Goal: Contribute content

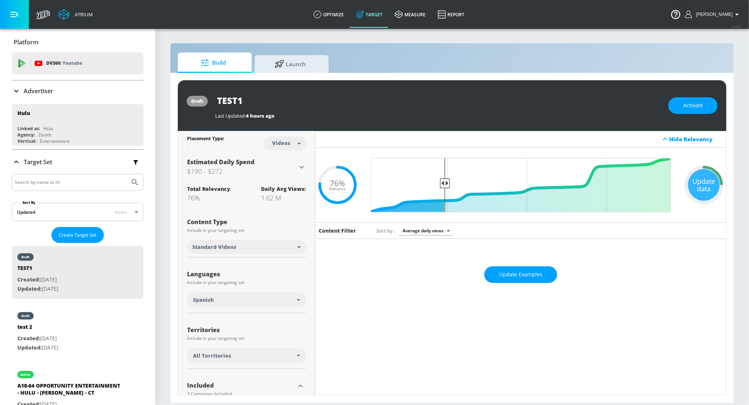
click at [57, 180] on input "Search by name or Id" at bounding box center [71, 183] width 112 height 10
click at [33, 164] on p "Target Set" at bounding box center [38, 162] width 28 height 8
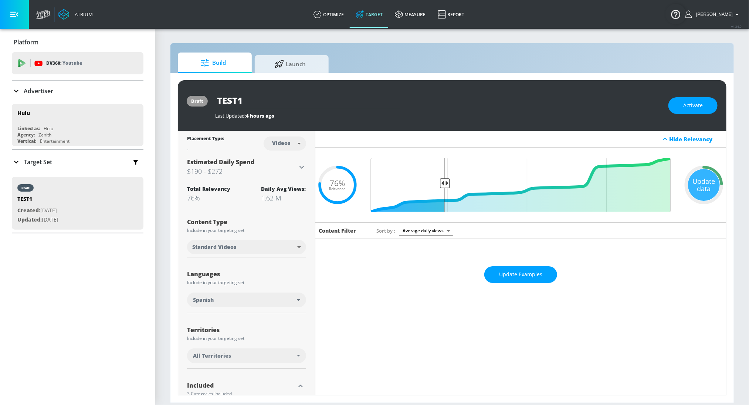
click at [26, 185] on input "Search by name or Id" at bounding box center [71, 183] width 112 height 10
type input "sports"
click at [23, 166] on div "Target Set" at bounding box center [78, 162] width 132 height 16
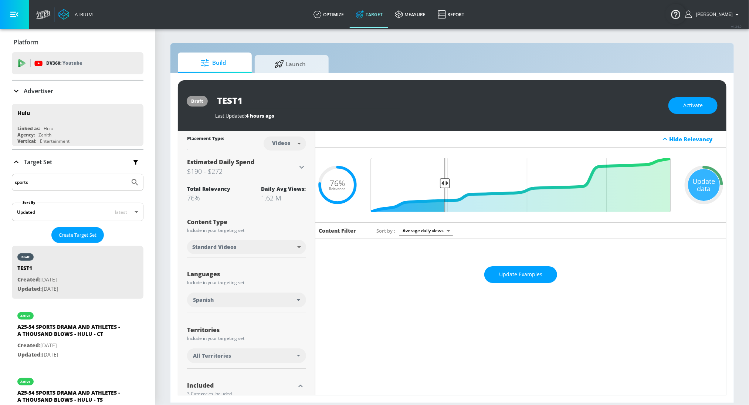
click at [40, 178] on input "sports" at bounding box center [71, 183] width 112 height 10
click at [127, 174] on button "Submit Search" at bounding box center [135, 182] width 16 height 16
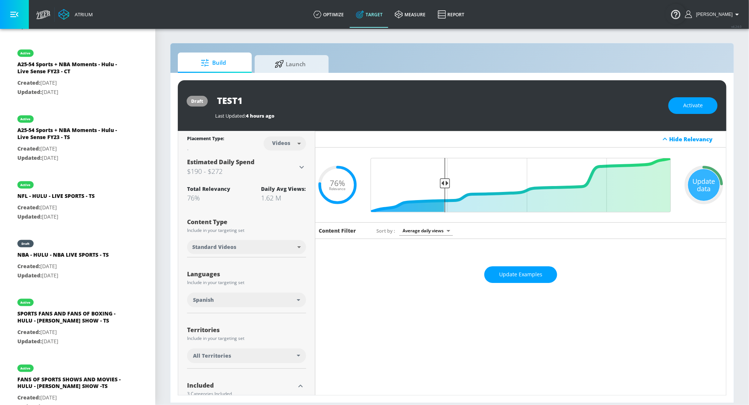
scroll to position [732, 0]
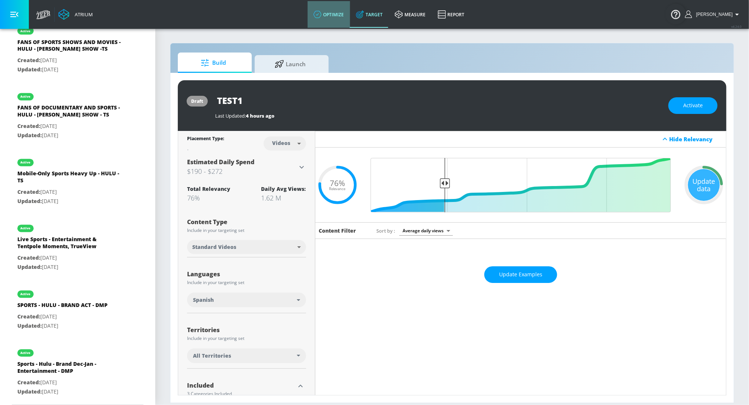
click at [341, 15] on link "optimize" at bounding box center [329, 14] width 43 height 27
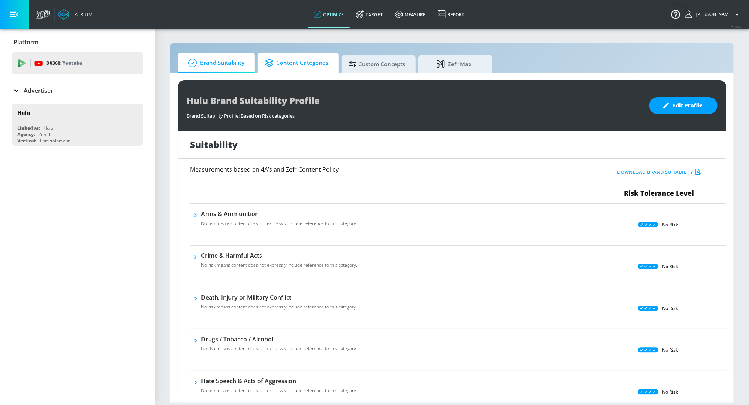
click at [313, 65] on span "Content Categories" at bounding box center [296, 63] width 63 height 18
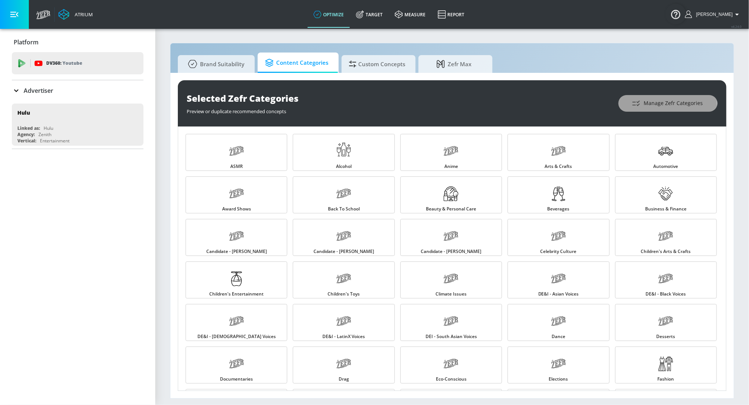
click at [648, 107] on span "Manage Zefr Categories" at bounding box center [669, 103] width 70 height 9
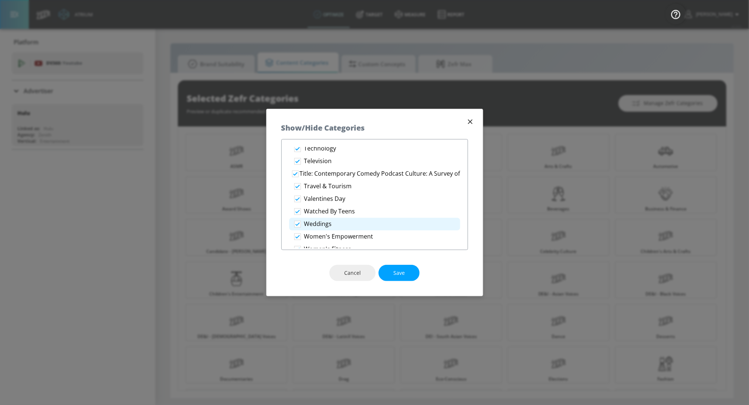
scroll to position [1292, 0]
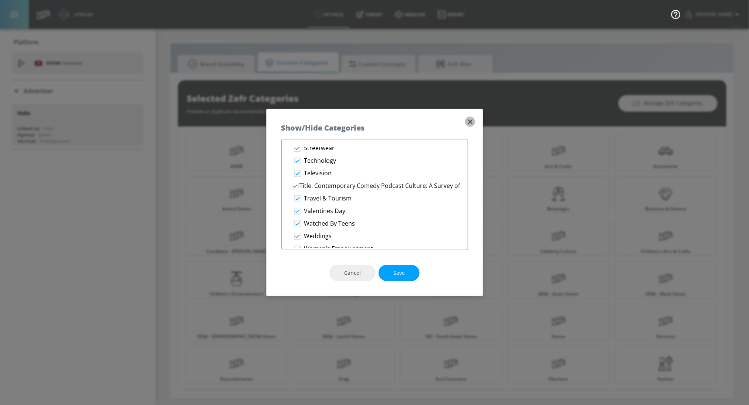
click at [473, 119] on icon "button" at bounding box center [470, 122] width 8 height 8
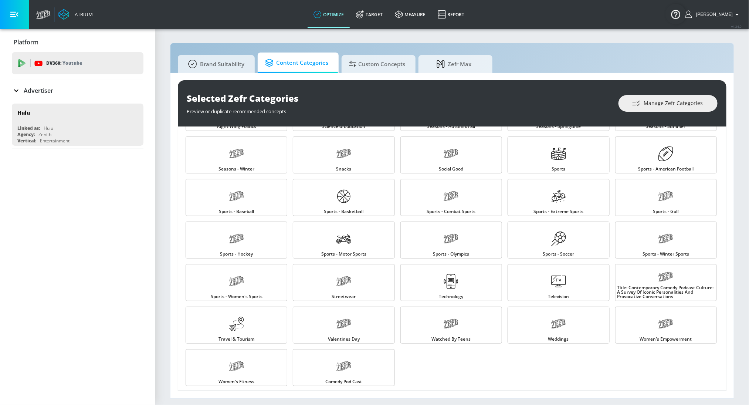
scroll to position [721, 0]
click at [643, 277] on link "Title: Contemporary Comedy Podcast Culture: A Survey of Iconic Personalities an…" at bounding box center [667, 281] width 102 height 37
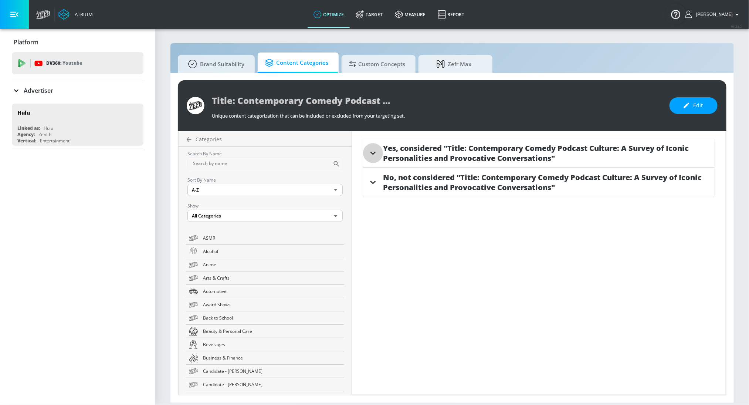
click at [382, 156] on div at bounding box center [373, 153] width 20 height 20
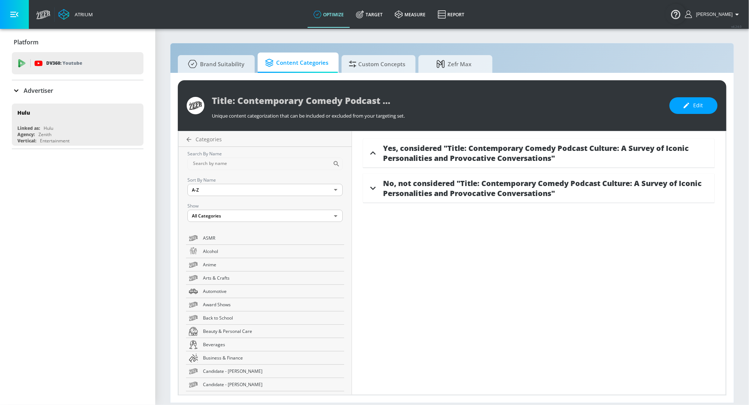
click at [382, 156] on div at bounding box center [373, 153] width 20 height 20
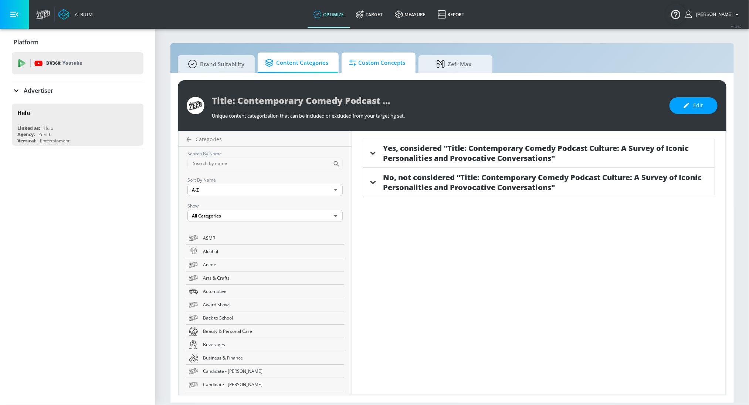
click at [375, 59] on span "Custom Concepts" at bounding box center [377, 63] width 56 height 18
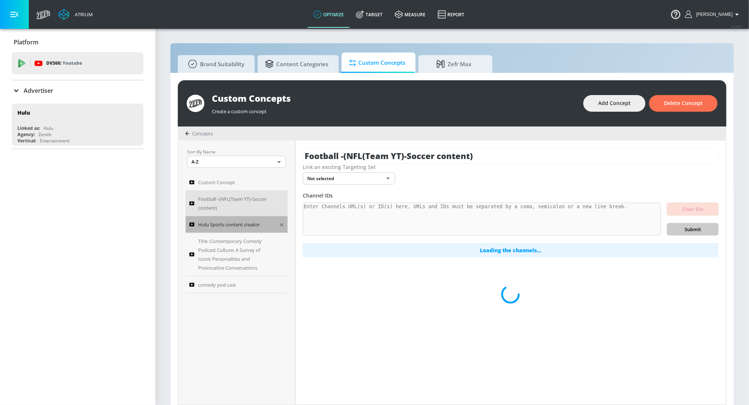
click at [229, 226] on span "Hulu Sports content creator" at bounding box center [229, 224] width 62 height 9
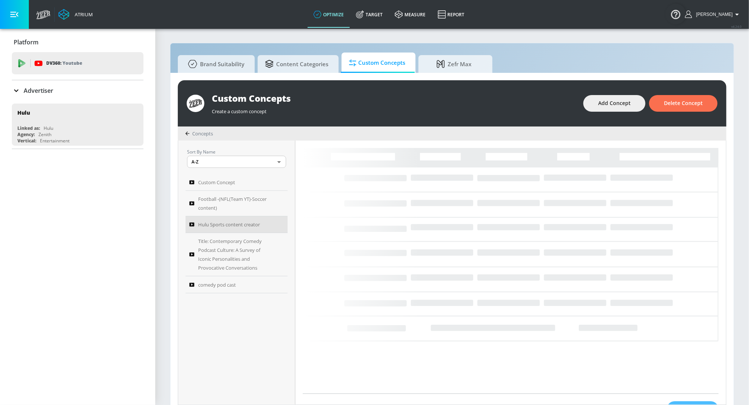
type textarea "Sports Created Content: Refers to material independently produced by individual…"
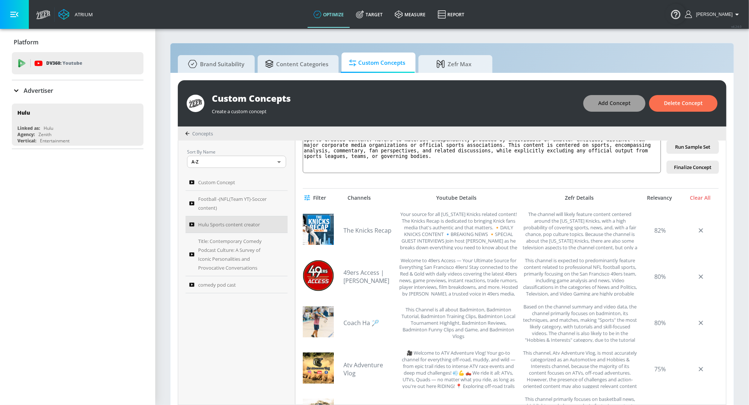
click at [611, 100] on span "Add Concept" at bounding box center [615, 103] width 33 height 9
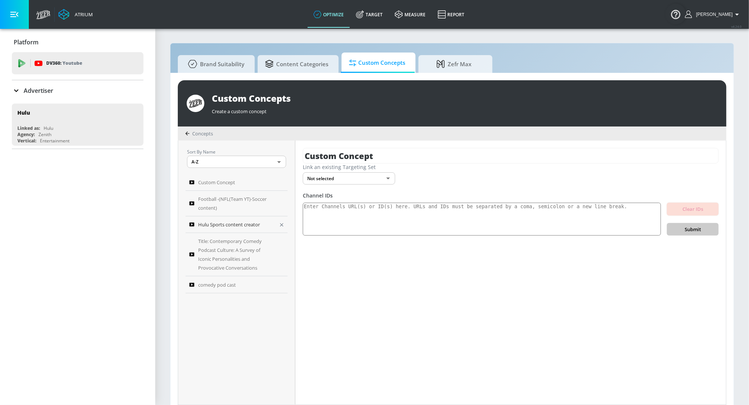
click at [247, 222] on span "Hulu Sports content creator" at bounding box center [229, 224] width 62 height 9
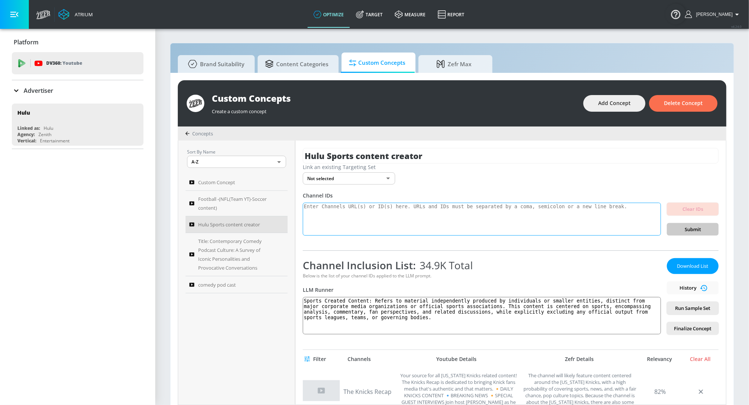
scroll to position [15, 0]
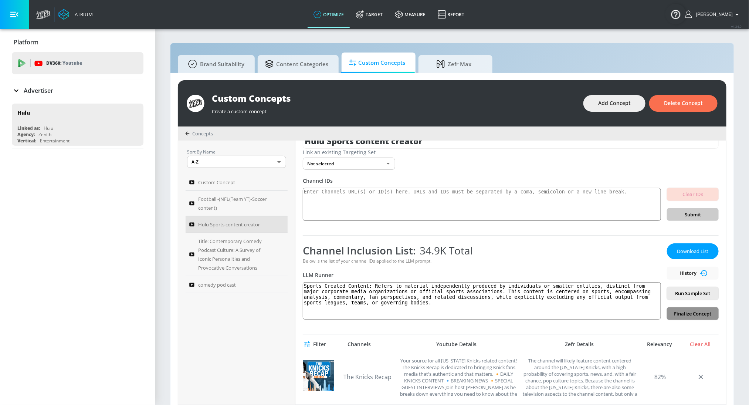
click at [680, 313] on span "Finalize Concept" at bounding box center [693, 314] width 40 height 9
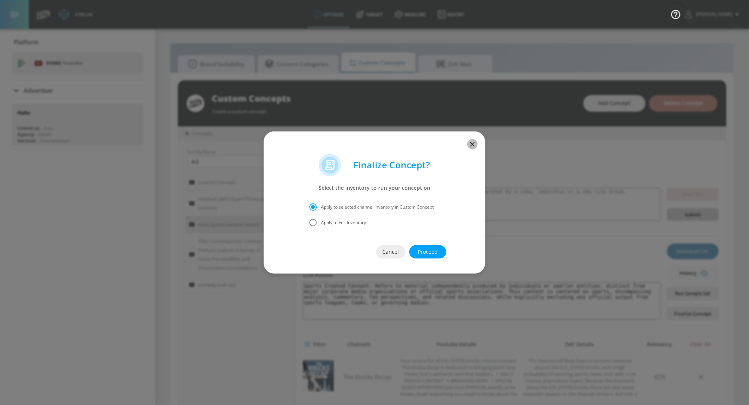
click at [471, 143] on icon "button" at bounding box center [473, 144] width 8 height 8
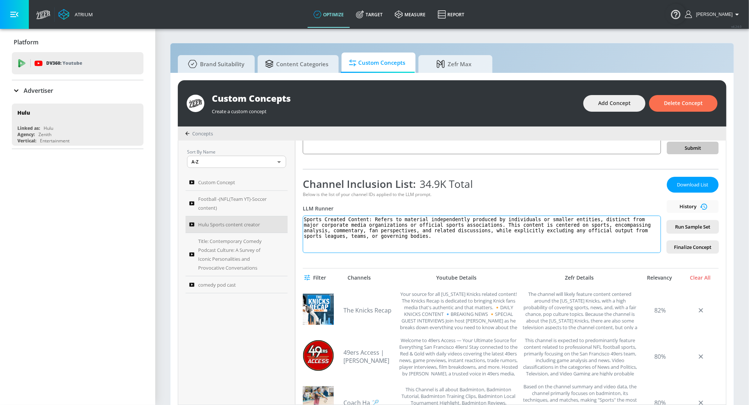
scroll to position [0, 0]
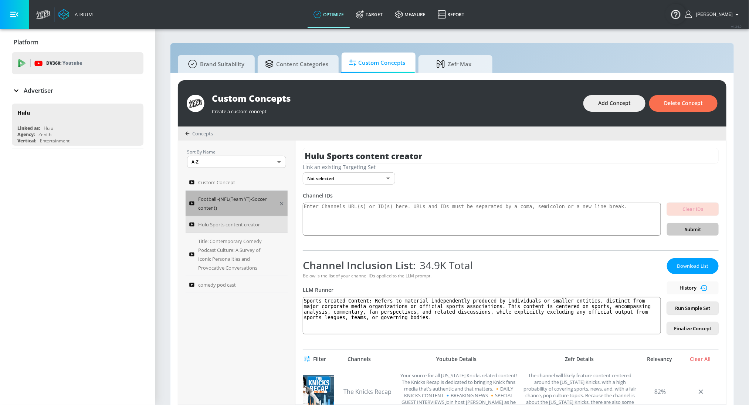
click at [239, 200] on span "Football -(NFL(Team YT)-Soccer content)" at bounding box center [236, 204] width 76 height 18
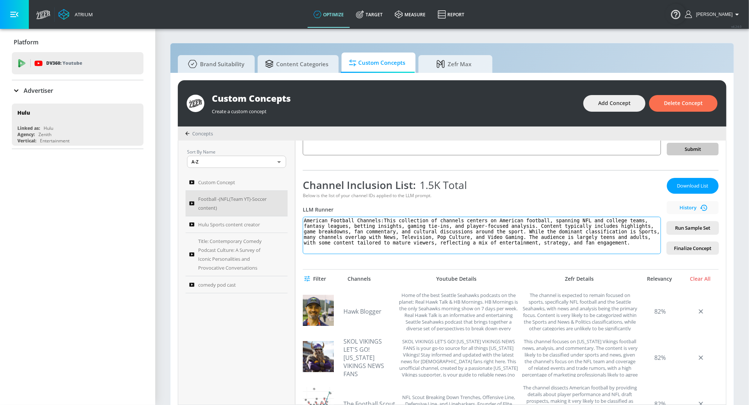
scroll to position [60, 0]
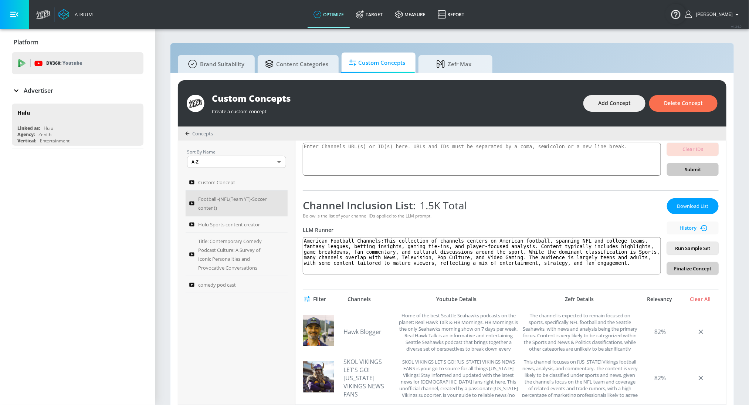
click at [673, 270] on button "Finalize Concept" at bounding box center [693, 268] width 52 height 13
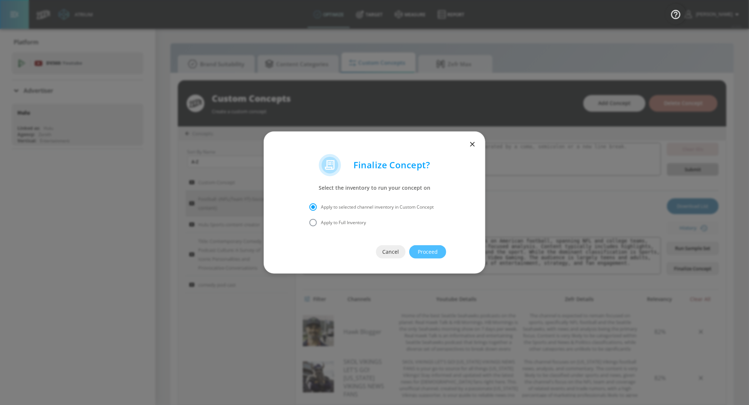
click at [424, 252] on span "Proceed" at bounding box center [427, 251] width 7 height 9
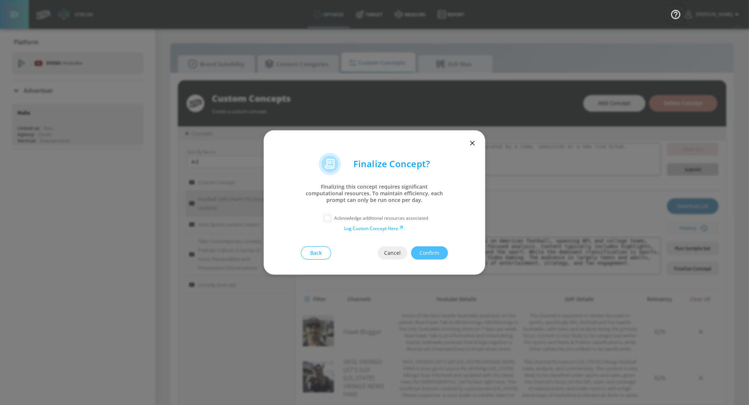
click at [331, 219] on input "checkbox" at bounding box center [327, 218] width 13 height 13
checkbox input "true"
click at [431, 256] on span "Confirm" at bounding box center [429, 253] width 7 height 9
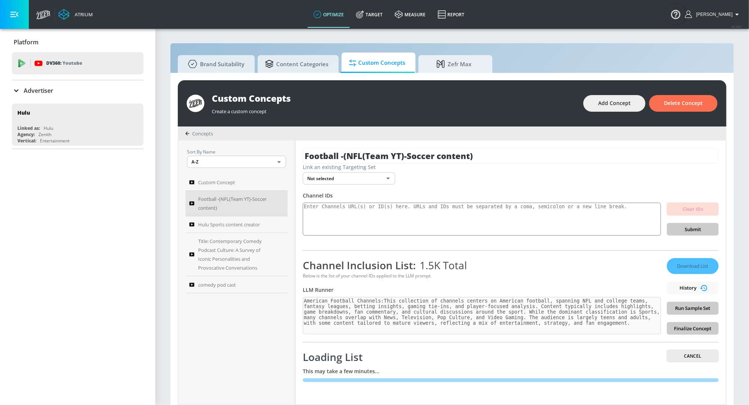
scroll to position [7, 0]
